Goal: Task Accomplishment & Management: Use online tool/utility

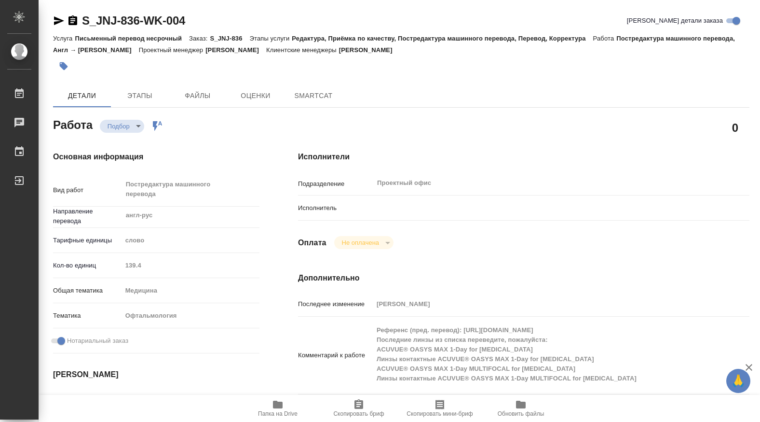
type textarea "x"
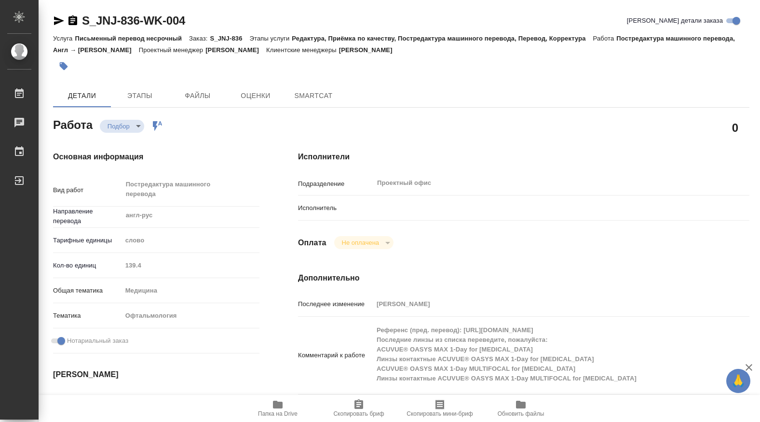
type textarea "x"
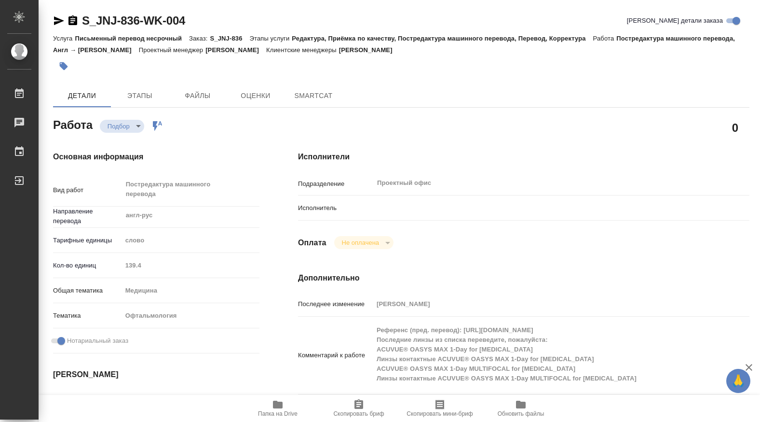
type textarea "x"
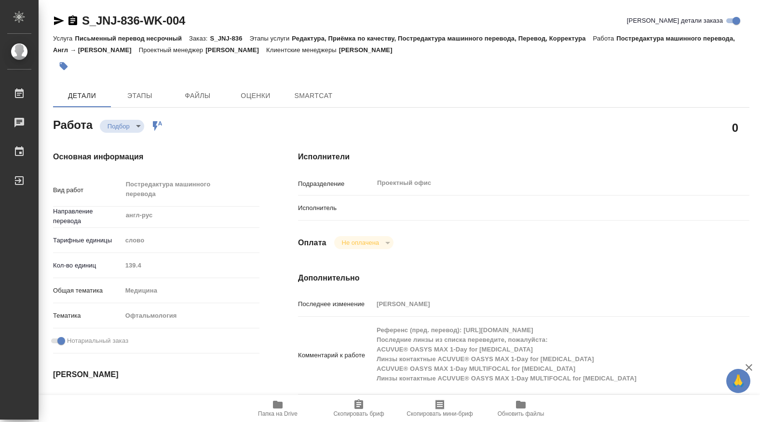
type textarea "x"
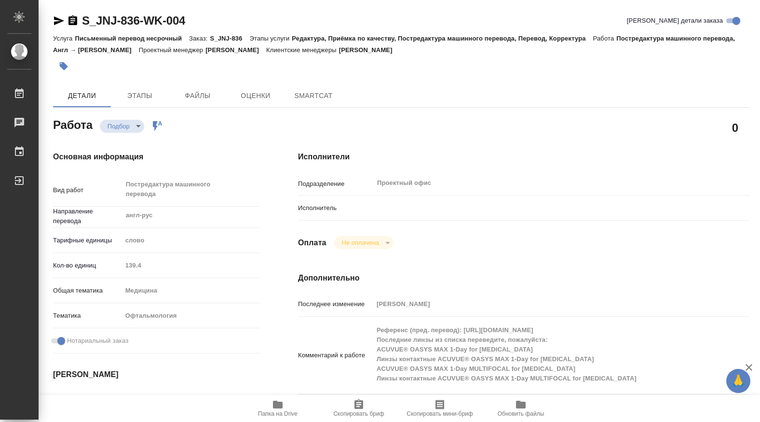
type textarea "x"
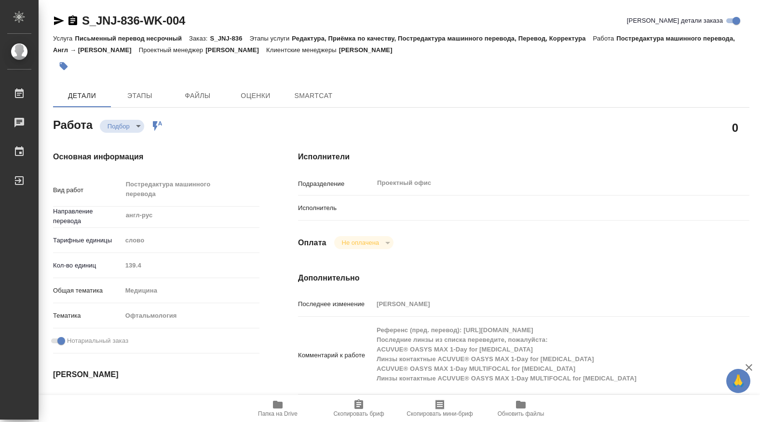
type textarea "x"
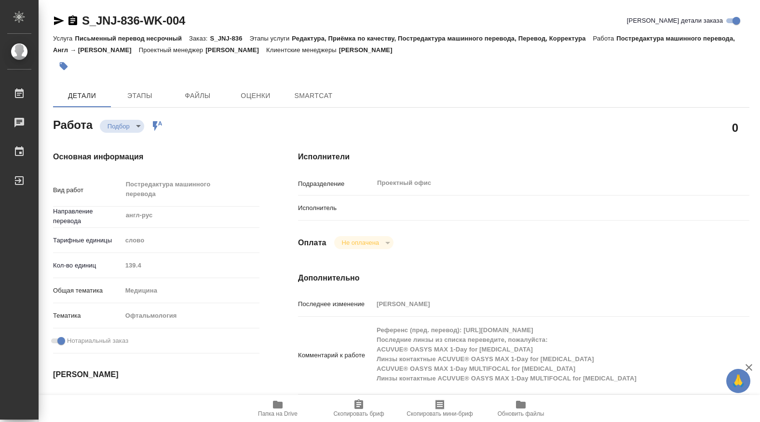
type textarea "x"
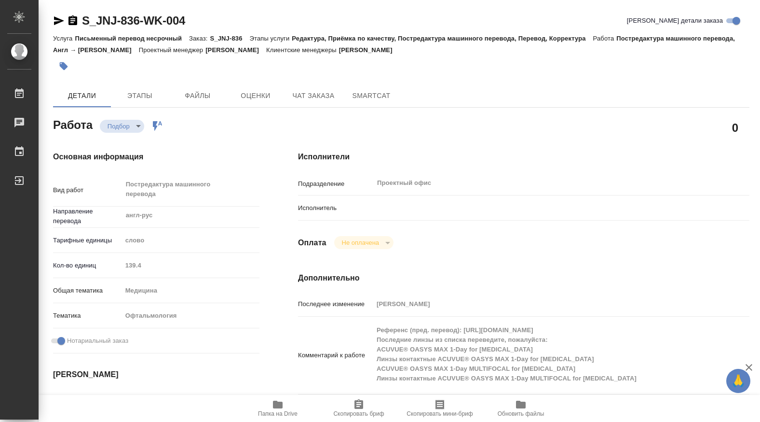
type textarea "x"
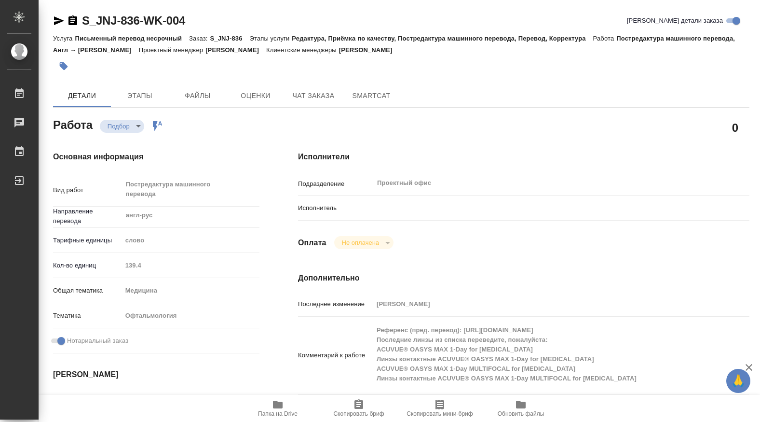
type textarea "x"
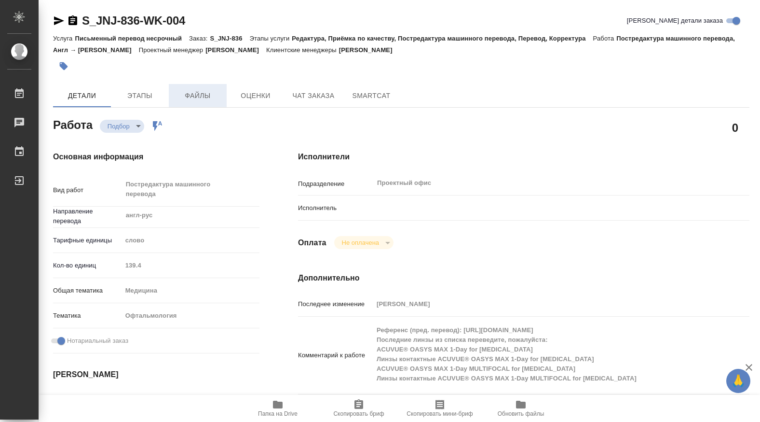
click at [203, 95] on span "Файлы" at bounding box center [198, 96] width 46 height 12
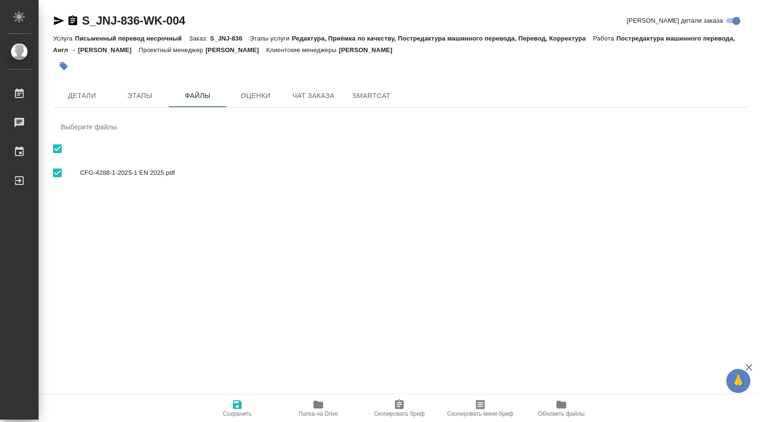
click at [113, 168] on span "CFG-4288-1-2025-1 EN 2025.pdf" at bounding box center [411, 173] width 662 height 10
checkbox input "false"
click at [89, 94] on span "Детали" at bounding box center [82, 96] width 46 height 12
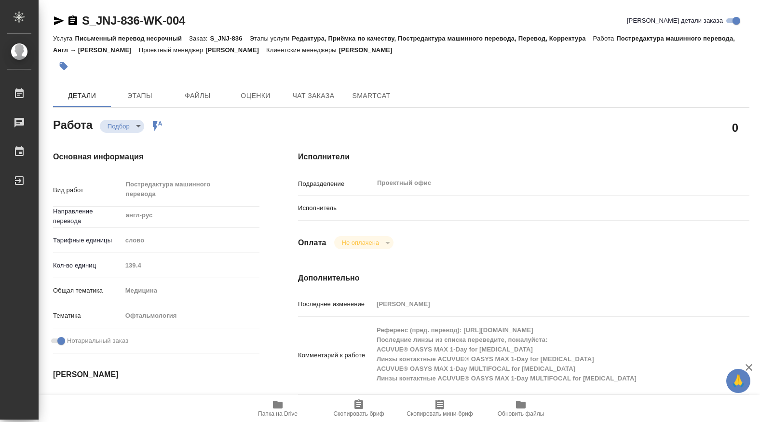
type textarea "x"
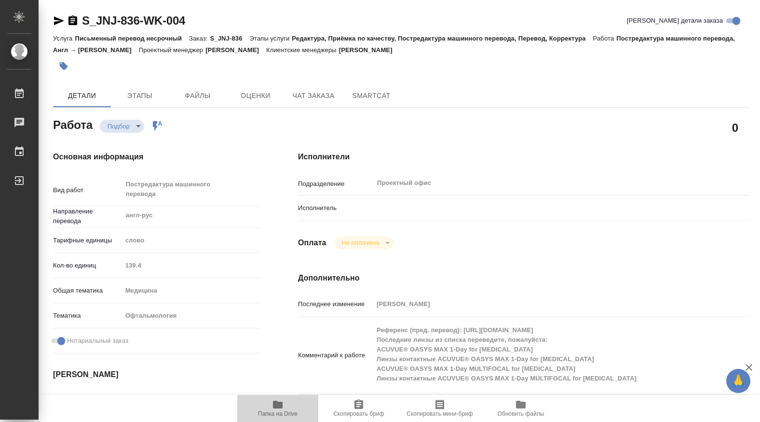
click at [280, 402] on icon "button" at bounding box center [278, 404] width 10 height 8
type textarea "x"
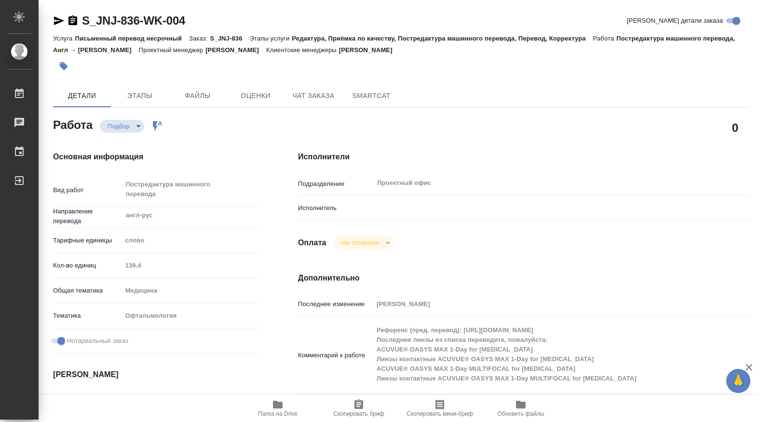
type textarea "x"
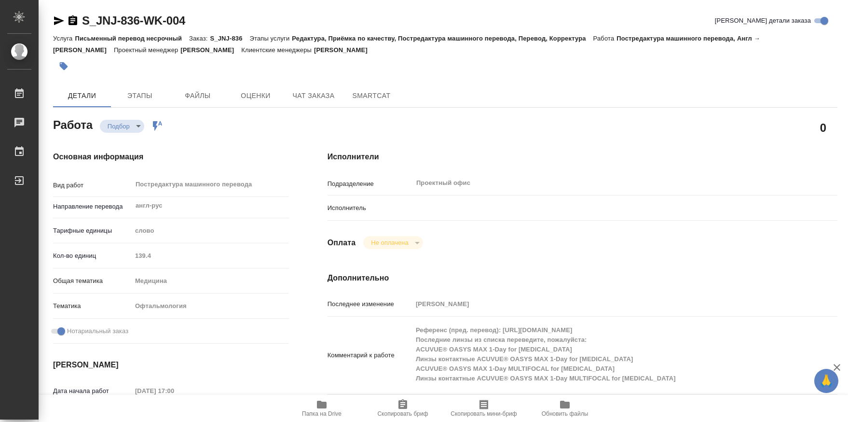
type textarea "x"
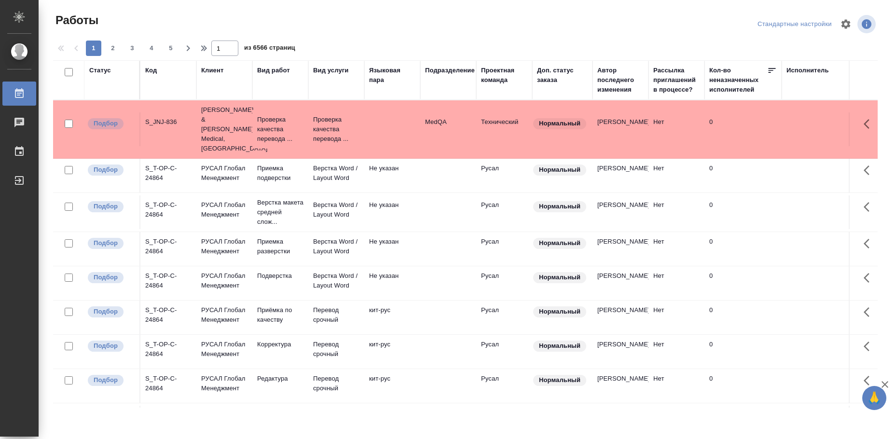
click at [160, 129] on td "S_JNJ-836" at bounding box center [168, 129] width 56 height 34
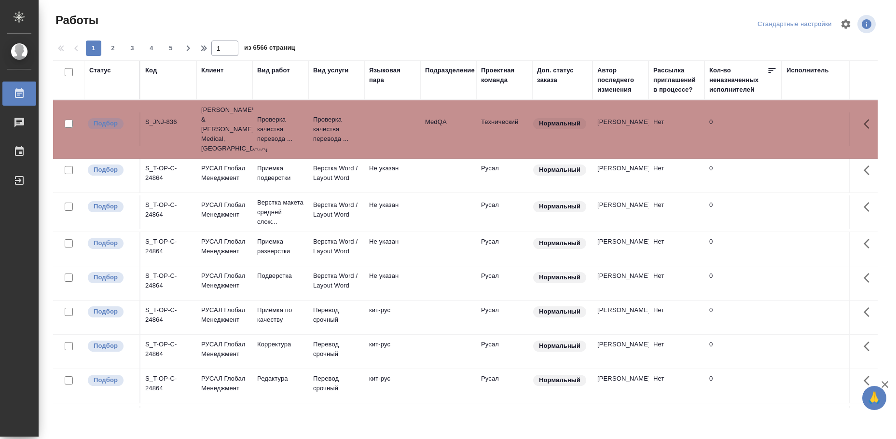
click at [833, 114] on td at bounding box center [848, 129] width 135 height 34
click at [387, 112] on td at bounding box center [392, 129] width 56 height 34
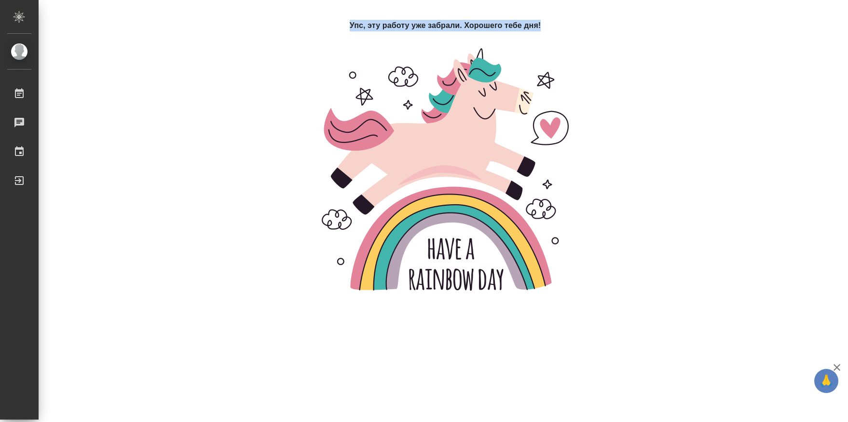
drag, startPoint x: 544, startPoint y: 23, endPoint x: 352, endPoint y: 28, distance: 193.0
click at [352, 28] on div "Упс, эту работу уже забрали. Хорошего тебе дня!" at bounding box center [445, 156] width 784 height 273
copy h4 "Упс, эту работу уже забрали. Хорошего тебе дня!"
